Goal: Task Accomplishment & Management: Manage account settings

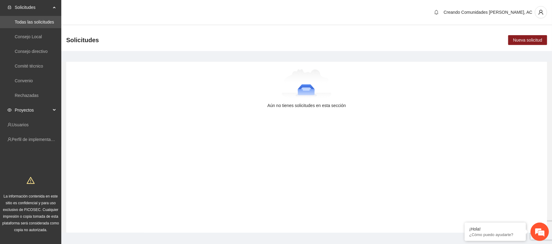
click at [25, 114] on span "Proyectos" at bounding box center [33, 110] width 36 height 12
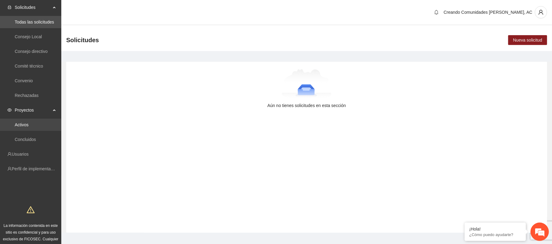
click at [23, 127] on link "Activos" at bounding box center [22, 125] width 14 height 5
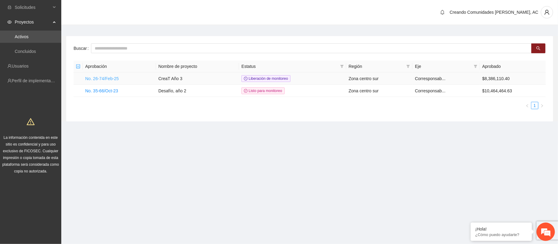
click at [110, 80] on link "No. 26-74/Feb-25" at bounding box center [102, 78] width 34 height 5
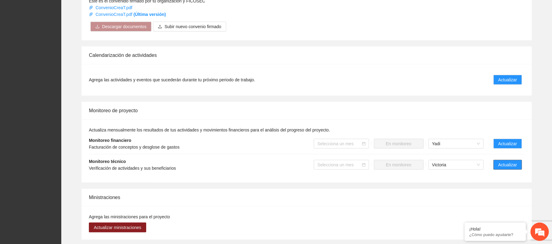
click at [517, 166] on span "Actualizar" at bounding box center [507, 165] width 19 height 7
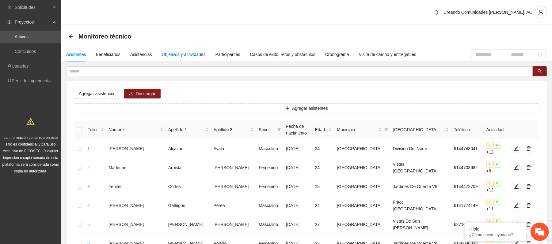
click at [183, 54] on div "Objetivos y actividades" at bounding box center [184, 54] width 44 height 7
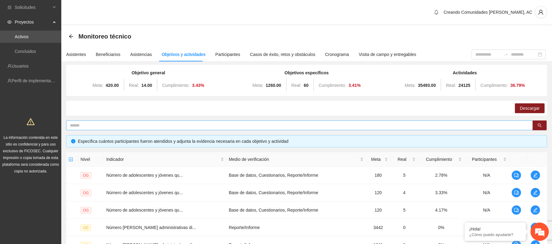
click at [122, 126] on input "text" at bounding box center [297, 125] width 454 height 7
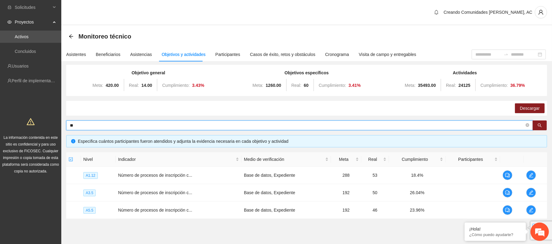
type input "*"
type input "**********"
click at [526, 180] on td at bounding box center [535, 175] width 23 height 17
click at [531, 177] on icon "edit" at bounding box center [530, 175] width 5 height 5
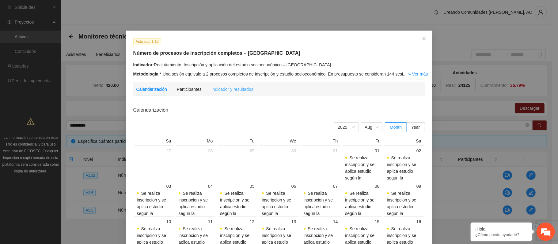
click at [231, 96] on div "Indicador y resultados" at bounding box center [232, 89] width 42 height 14
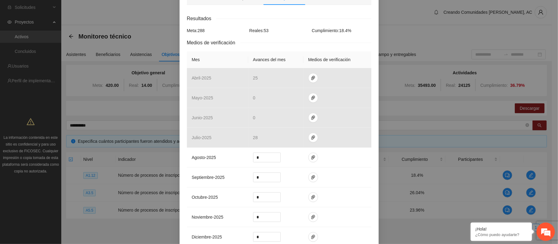
scroll to position [100, 0]
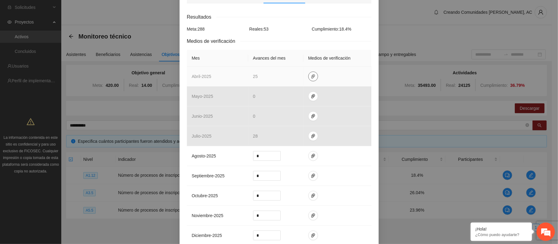
click at [311, 74] on icon "paper-clip" at bounding box center [313, 76] width 5 height 5
click at [298, 51] on link "Chihuahua_Inscripciones-abril.zip" at bounding box center [311, 51] width 88 height 7
